Goal: Information Seeking & Learning: Check status

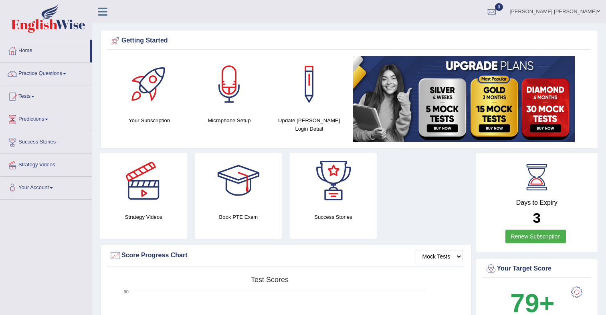
click at [31, 95] on link "Tests" at bounding box center [45, 95] width 91 height 20
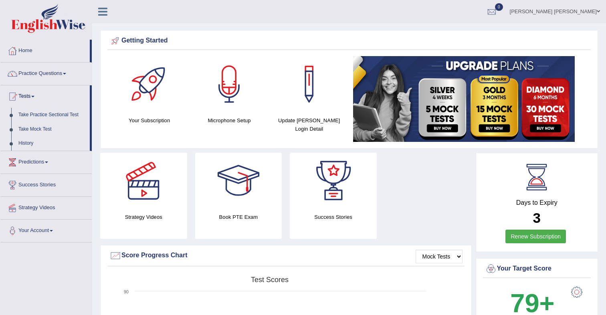
click at [30, 142] on link "History" at bounding box center [52, 143] width 75 height 14
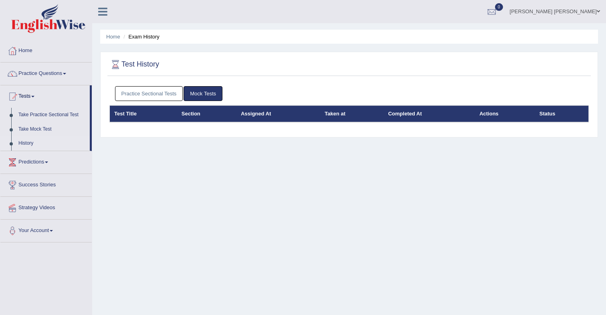
drag, startPoint x: 169, startPoint y: 97, endPoint x: 175, endPoint y: 99, distance: 6.5
click at [169, 97] on link "Practice Sectional Tests" at bounding box center [149, 93] width 68 height 15
click at [144, 97] on link "Practice Sectional Tests" at bounding box center [149, 93] width 68 height 15
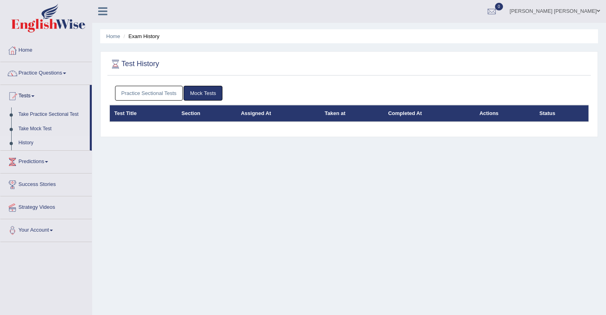
click at [148, 98] on link "Practice Sectional Tests" at bounding box center [149, 93] width 68 height 15
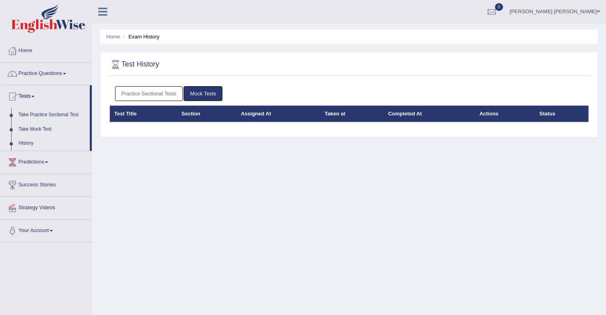
click at [144, 93] on link "Practice Sectional Tests" at bounding box center [149, 93] width 68 height 15
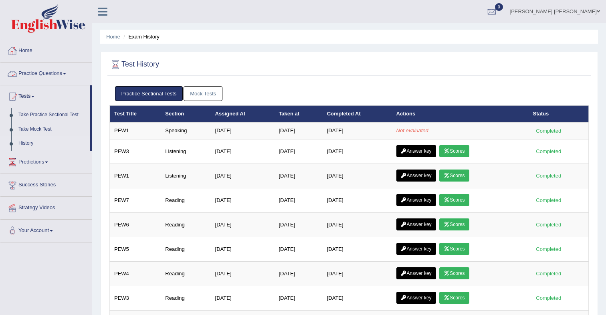
drag, startPoint x: 40, startPoint y: 57, endPoint x: 62, endPoint y: 58, distance: 21.3
click at [40, 57] on link "Home" at bounding box center [45, 50] width 91 height 20
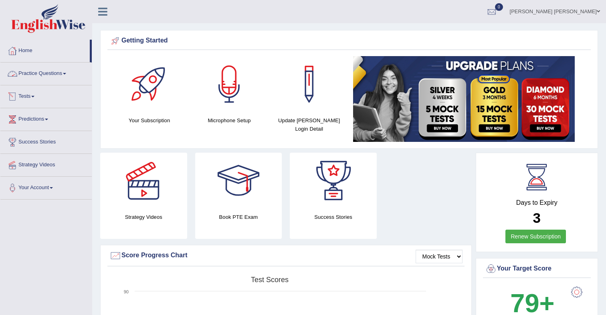
click at [34, 93] on link "Tests" at bounding box center [45, 95] width 91 height 20
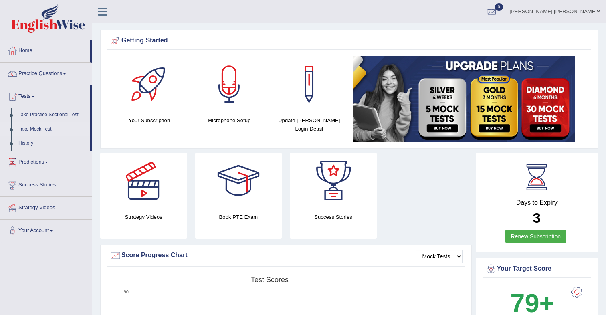
click at [39, 131] on link "Take Mock Test" at bounding box center [52, 129] width 75 height 14
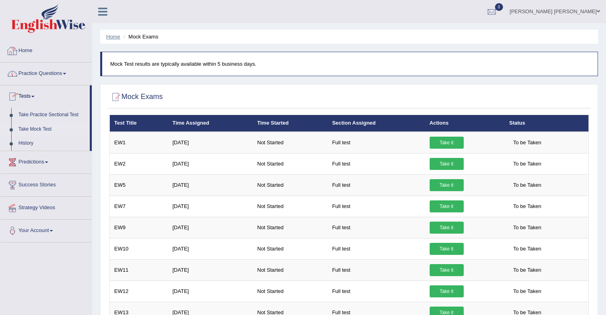
click at [112, 37] on link "Home" at bounding box center [113, 37] width 14 height 6
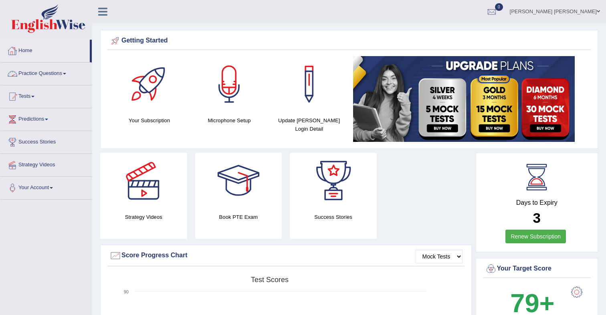
click at [36, 72] on link "Practice Questions" at bounding box center [45, 73] width 91 height 20
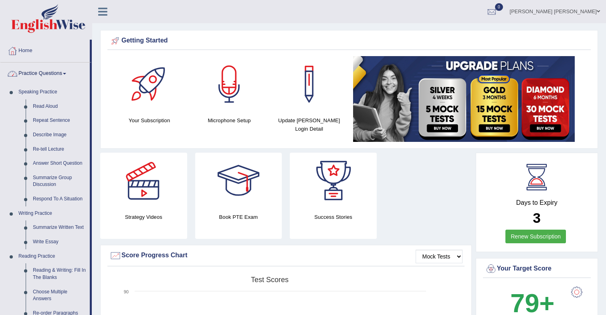
click at [41, 73] on link "Practice Questions" at bounding box center [44, 73] width 89 height 20
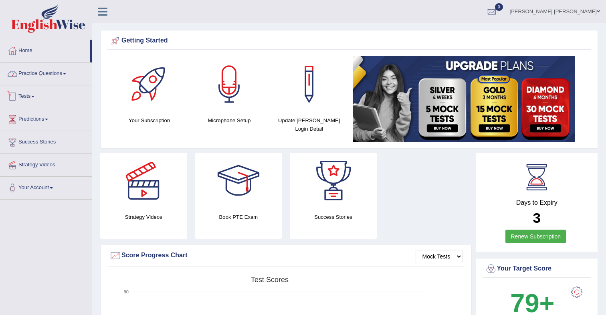
click at [32, 98] on link "Tests" at bounding box center [45, 95] width 91 height 20
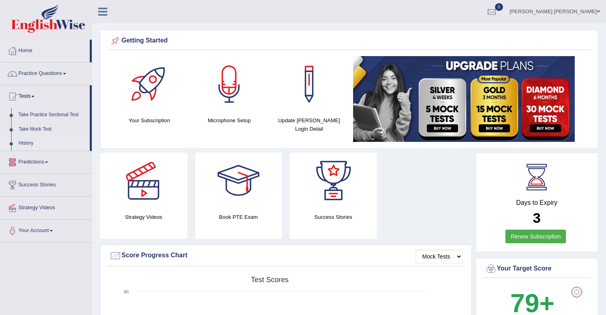
click at [29, 145] on link "History" at bounding box center [52, 143] width 75 height 14
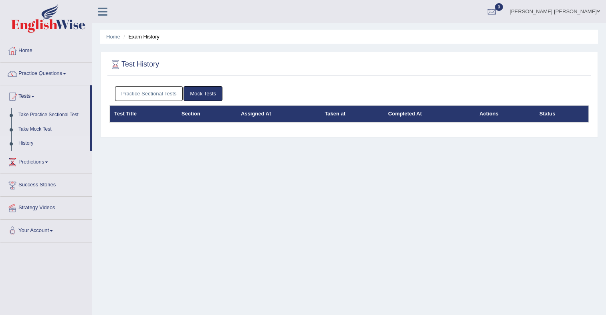
click at [152, 93] on link "Practice Sectional Tests" at bounding box center [149, 93] width 68 height 15
click at [142, 95] on link "Practice Sectional Tests" at bounding box center [149, 93] width 68 height 15
click at [147, 91] on link "Practice Sectional Tests" at bounding box center [149, 93] width 68 height 15
click at [155, 97] on link "Practice Sectional Tests" at bounding box center [149, 93] width 68 height 15
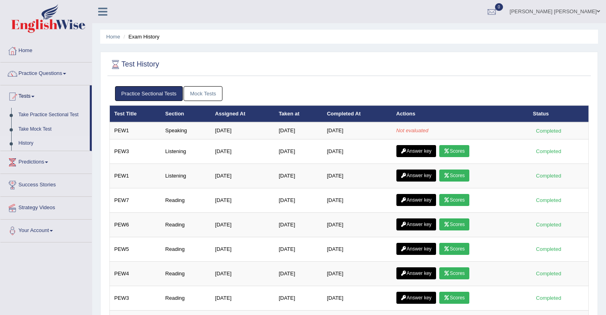
click at [155, 97] on link "Practice Sectional Tests" at bounding box center [149, 93] width 68 height 15
click at [202, 94] on link "Mock Tests" at bounding box center [203, 93] width 39 height 15
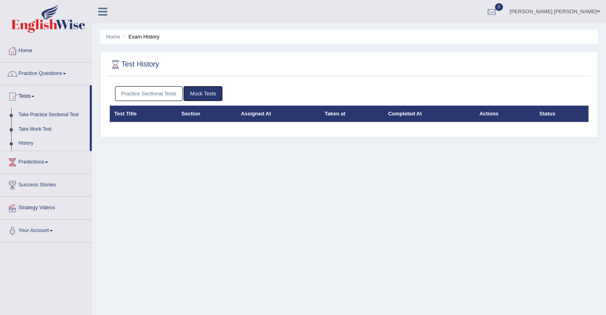
click at [166, 94] on link "Practice Sectional Tests" at bounding box center [149, 93] width 68 height 15
click at [146, 96] on link "Practice Sectional Tests" at bounding box center [149, 93] width 68 height 15
click at [159, 95] on link "Practice Sectional Tests" at bounding box center [149, 93] width 68 height 15
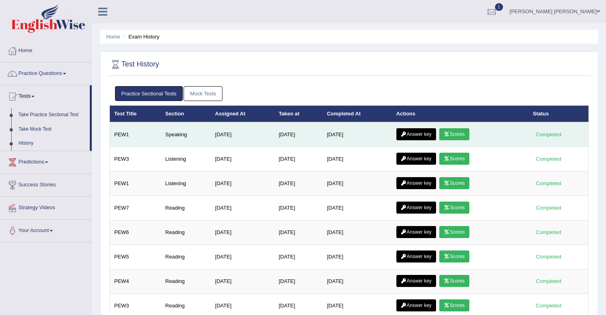
click at [465, 135] on link "Scores" at bounding box center [454, 134] width 30 height 12
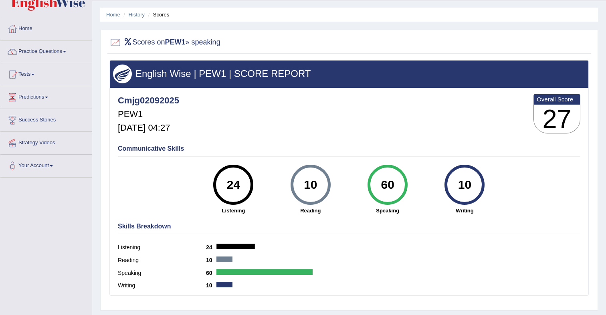
scroll to position [16, 0]
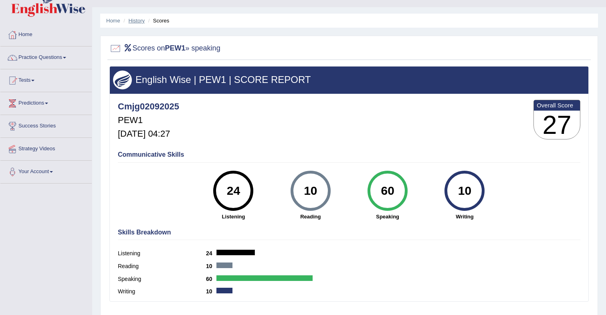
click at [138, 18] on link "History" at bounding box center [137, 21] width 16 height 6
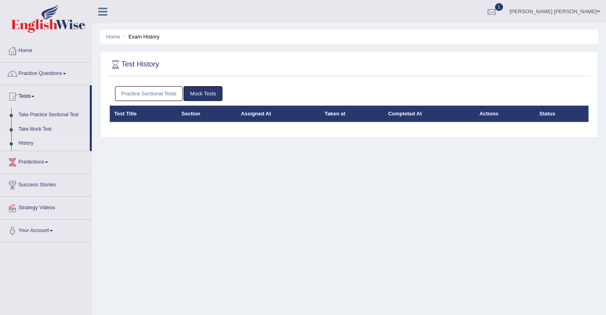
click at [142, 95] on link "Practice Sectional Tests" at bounding box center [149, 93] width 68 height 15
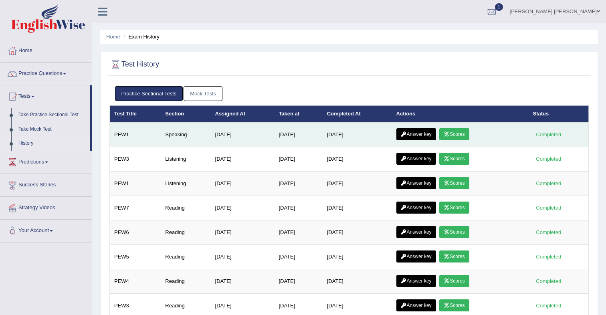
click at [427, 133] on link "Answer key" at bounding box center [417, 134] width 40 height 12
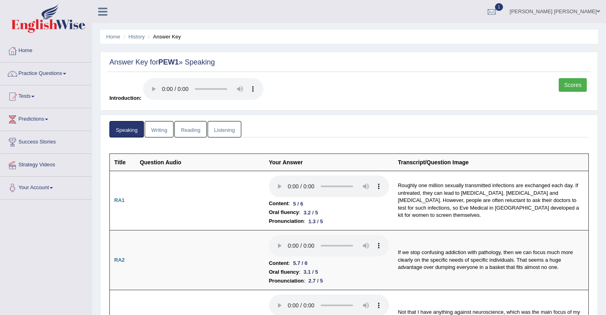
click at [379, 85] on div "Scores Introduction:" at bounding box center [349, 92] width 484 height 28
click at [161, 130] on link "Writing" at bounding box center [159, 129] width 29 height 16
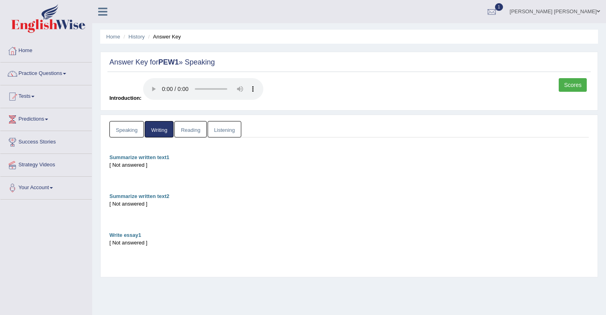
click at [188, 130] on link "Reading" at bounding box center [190, 129] width 32 height 16
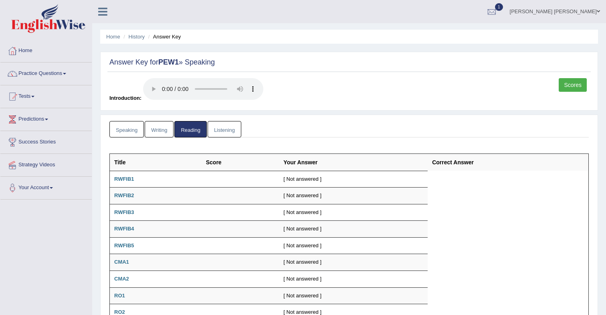
click at [223, 131] on link "Listening" at bounding box center [225, 129] width 34 height 16
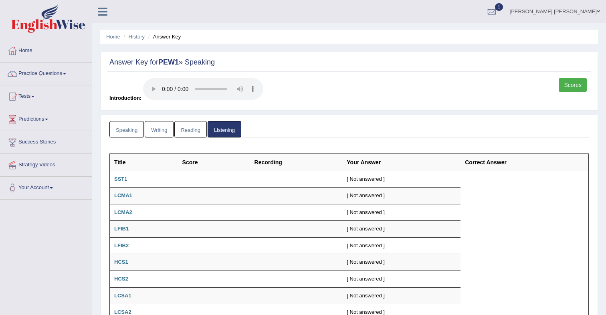
click at [192, 128] on link "Reading" at bounding box center [190, 129] width 32 height 16
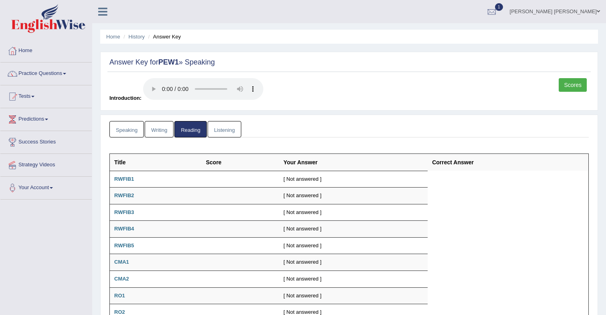
click at [155, 128] on link "Writing" at bounding box center [159, 129] width 29 height 16
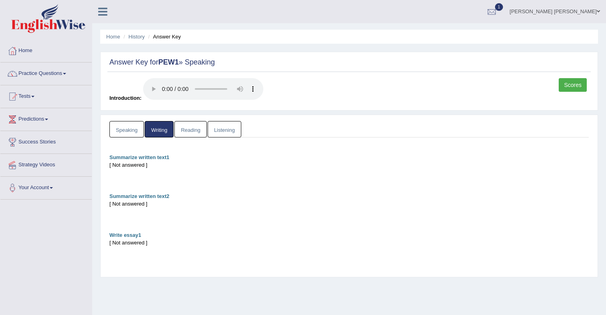
click at [135, 128] on link "Speaking" at bounding box center [126, 129] width 34 height 16
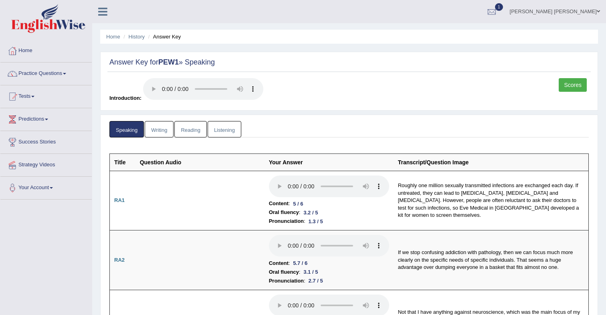
click at [572, 88] on link "Scores" at bounding box center [573, 85] width 28 height 14
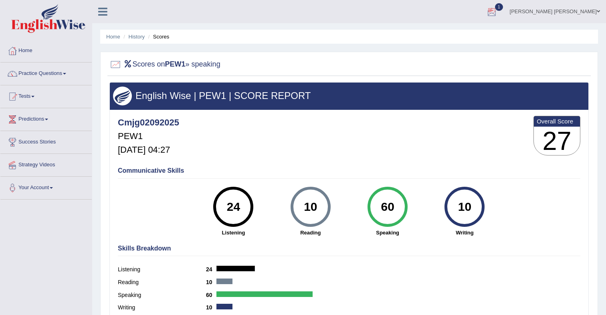
click at [498, 14] on div at bounding box center [492, 12] width 12 height 12
click at [459, 56] on strong "See All Alerts" at bounding box center [441, 57] width 36 height 6
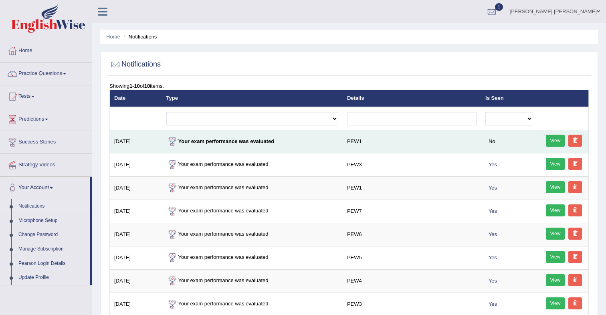
click at [405, 145] on td "PEW1" at bounding box center [412, 141] width 138 height 23
drag, startPoint x: 552, startPoint y: 142, endPoint x: 546, endPoint y: 142, distance: 6.0
click at [552, 142] on link "View" at bounding box center [555, 141] width 19 height 12
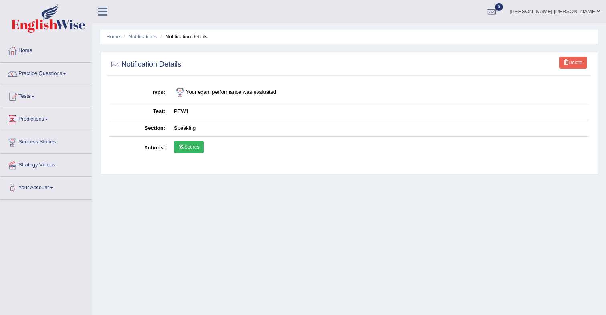
click at [197, 147] on link "Scores" at bounding box center [189, 147] width 30 height 12
click at [22, 49] on link "Home" at bounding box center [45, 50] width 91 height 20
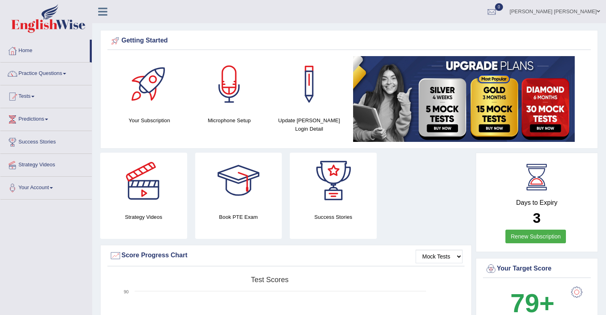
click at [595, 13] on link "Mark Jay Gumogda Corton" at bounding box center [555, 10] width 102 height 21
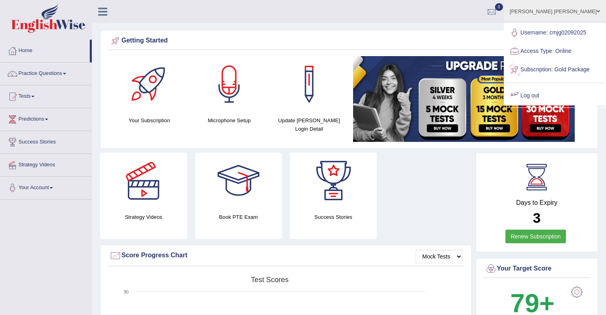
click at [549, 105] on link "Log out" at bounding box center [555, 96] width 101 height 18
